Goal: Task Accomplishment & Management: Manage account settings

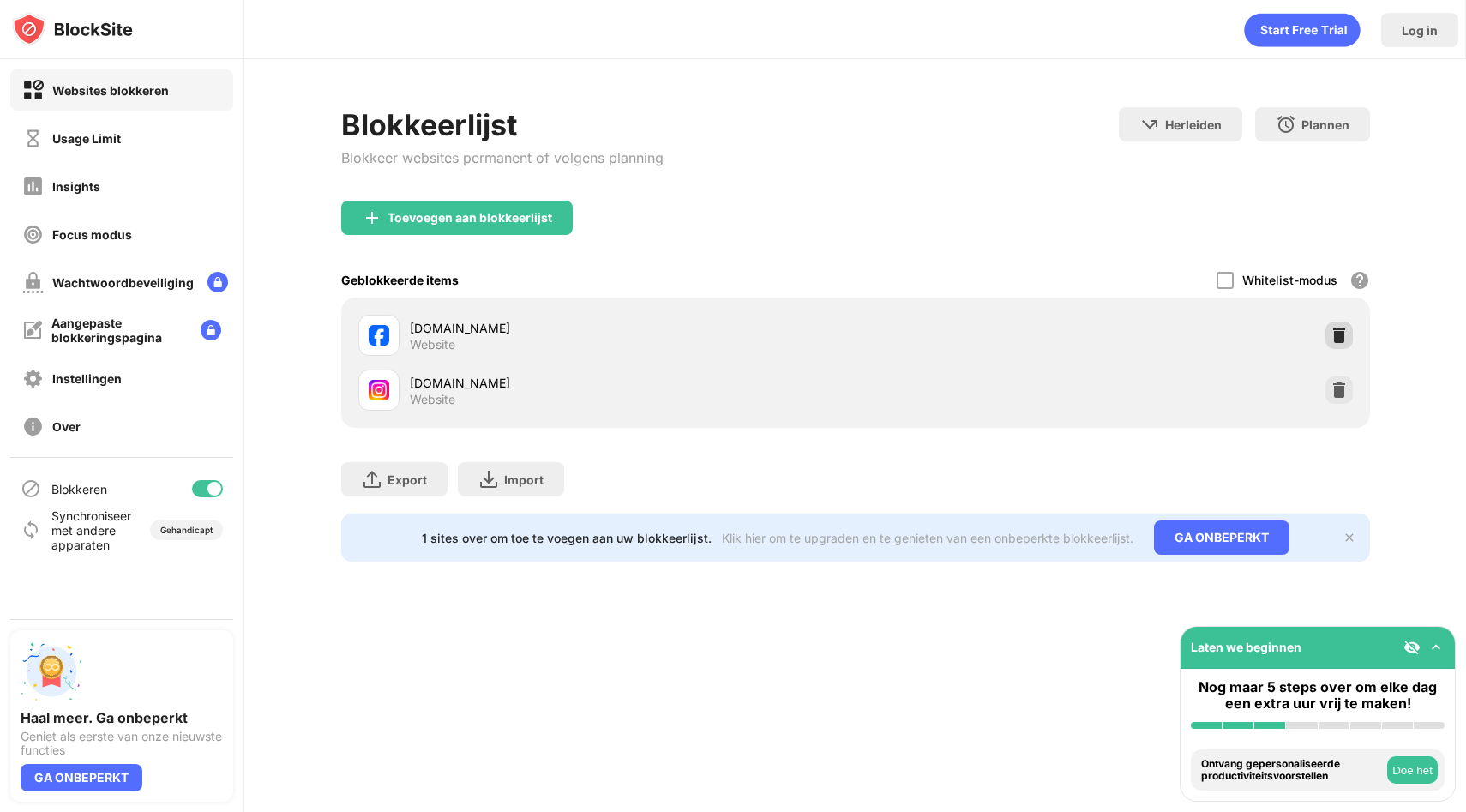
click at [1342, 343] on div at bounding box center [1338, 335] width 27 height 27
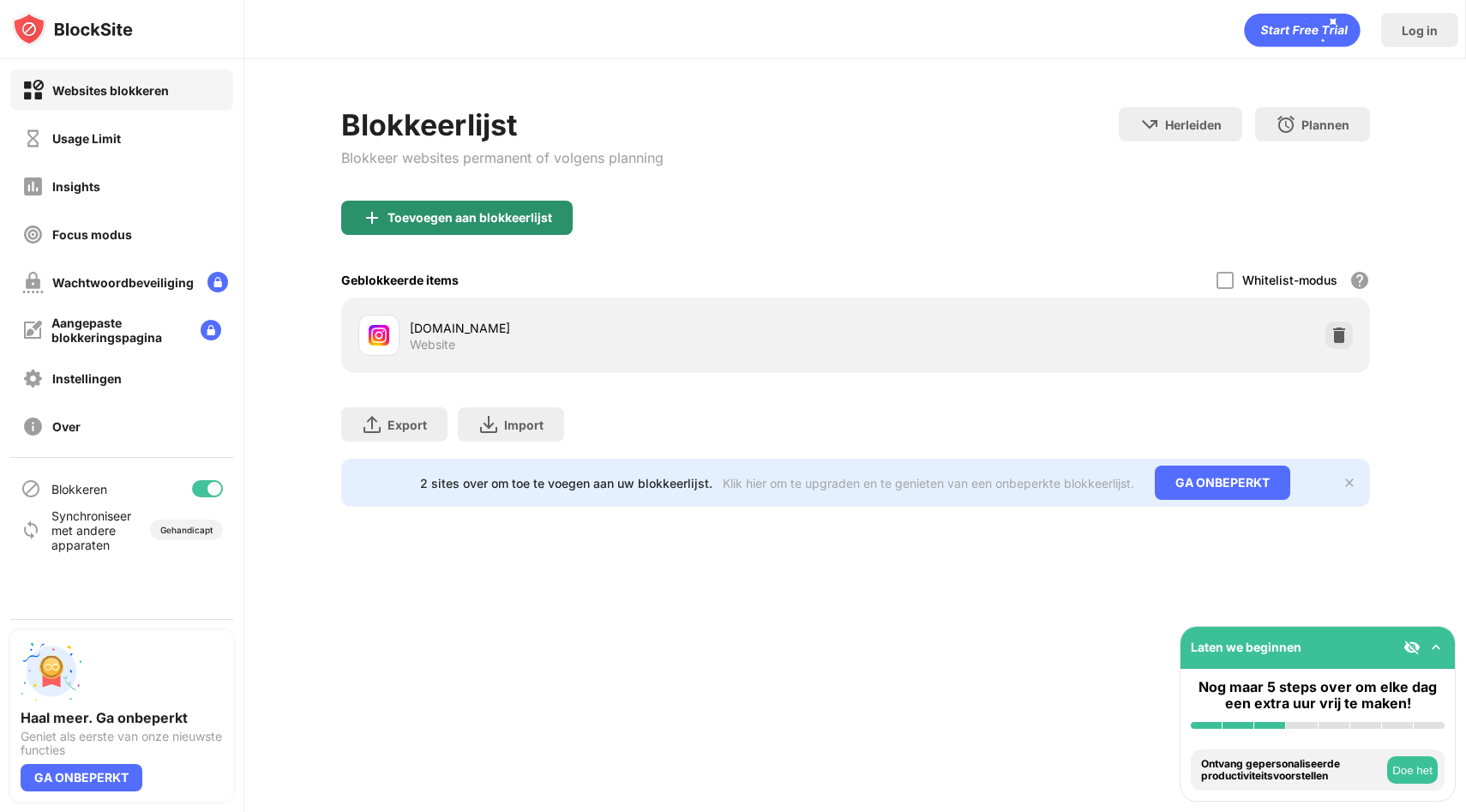
click at [548, 218] on div "Toevoegen aan blokkeerlijst" at bounding box center [470, 218] width 165 height 14
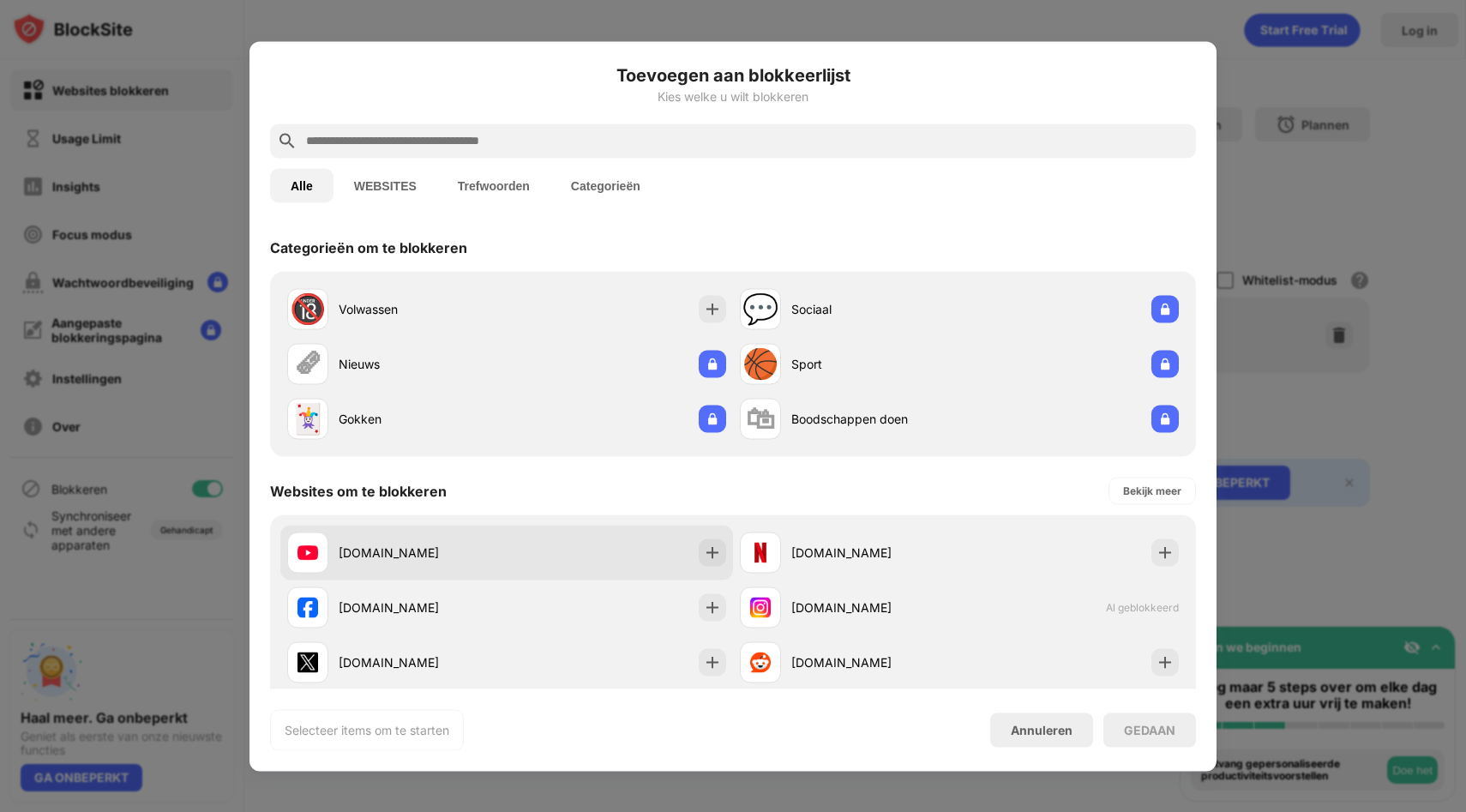
click at [461, 558] on div "[DOMAIN_NAME]" at bounding box center [422, 552] width 168 height 18
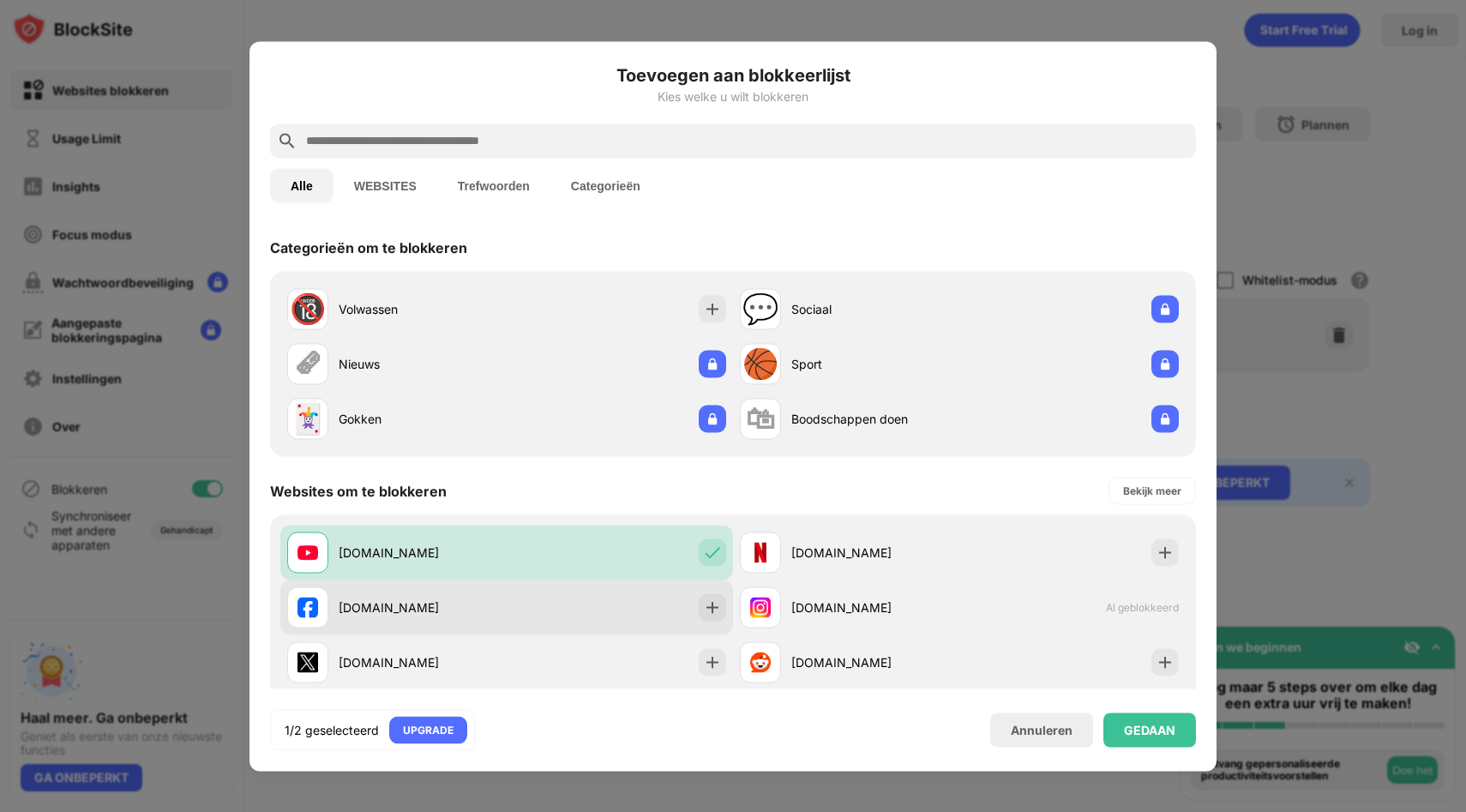
click at [456, 595] on div "[DOMAIN_NAME]" at bounding box center [397, 607] width 219 height 41
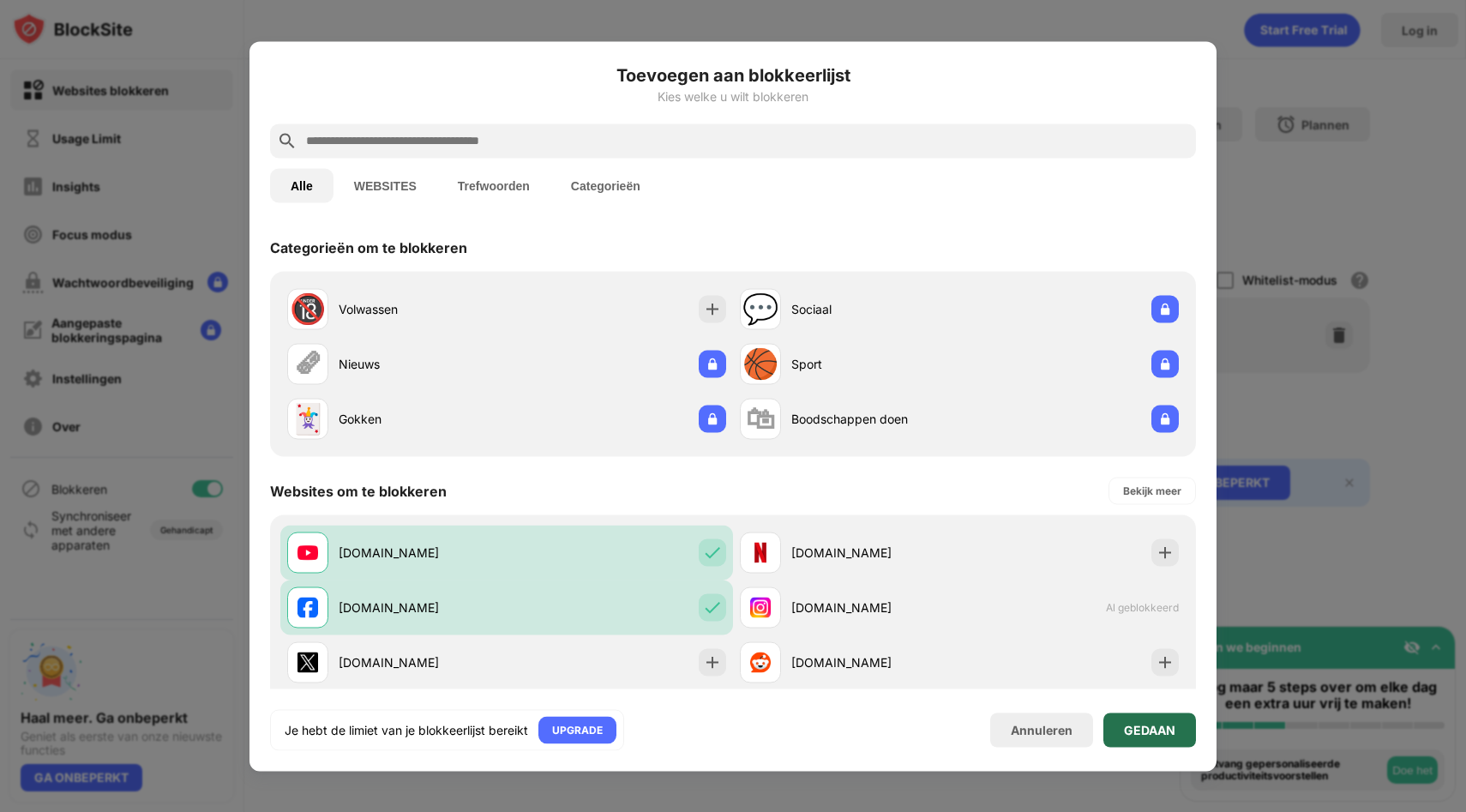
click at [1135, 744] on div "GEDAAN" at bounding box center [1150, 729] width 93 height 35
